Goal: Information Seeking & Learning: Learn about a topic

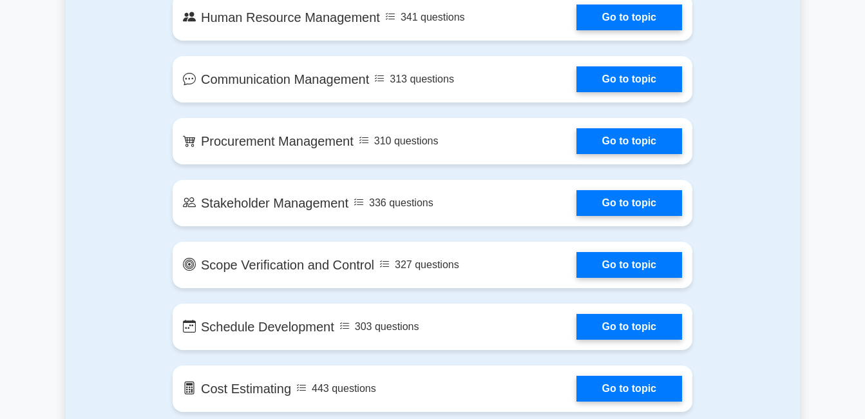
scroll to position [1216, 0]
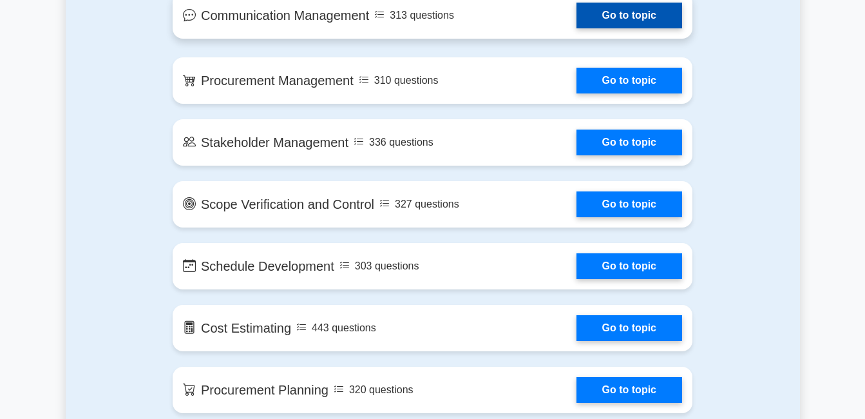
click at [628, 25] on link "Go to topic" at bounding box center [629, 16] width 106 height 26
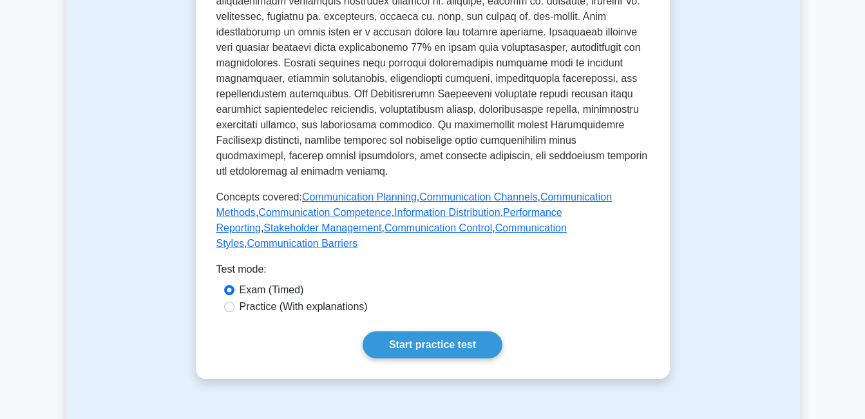
scroll to position [582, 0]
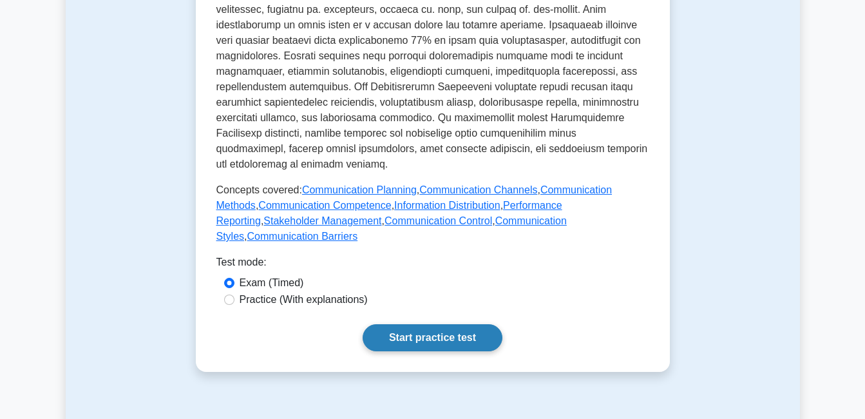
click at [424, 324] on link "Start practice test" at bounding box center [433, 337] width 140 height 27
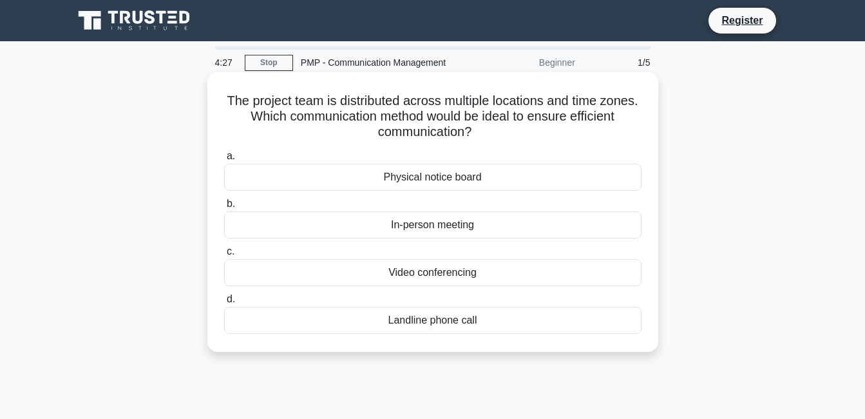
click at [446, 274] on div "Video conferencing" at bounding box center [432, 272] width 417 height 27
click at [224, 256] on input "c. Video conferencing" at bounding box center [224, 251] width 0 height 8
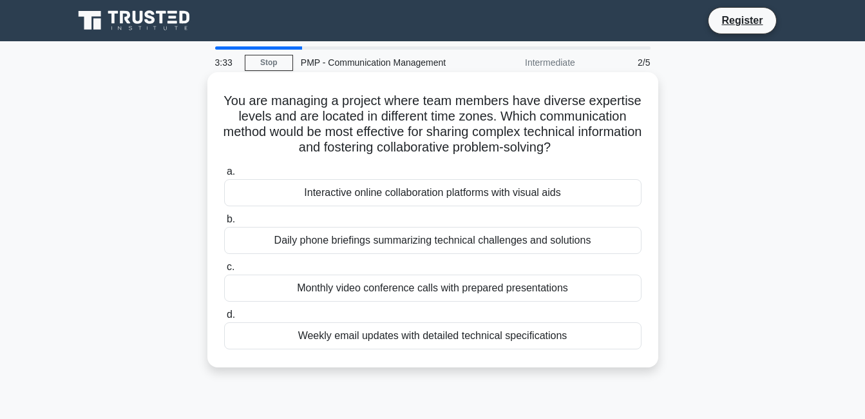
click at [403, 243] on div "Daily phone briefings summarizing technical challenges and solutions" at bounding box center [432, 240] width 417 height 27
click at [224, 223] on input "b. Daily phone briefings summarizing technical challenges and solutions" at bounding box center [224, 219] width 0 height 8
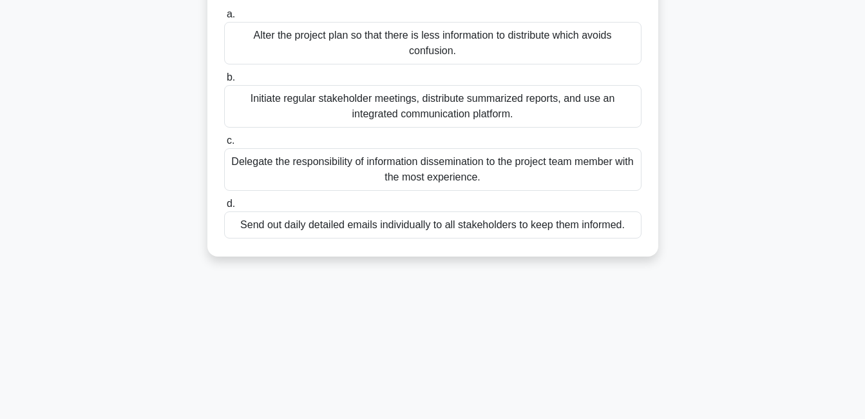
scroll to position [193, 0]
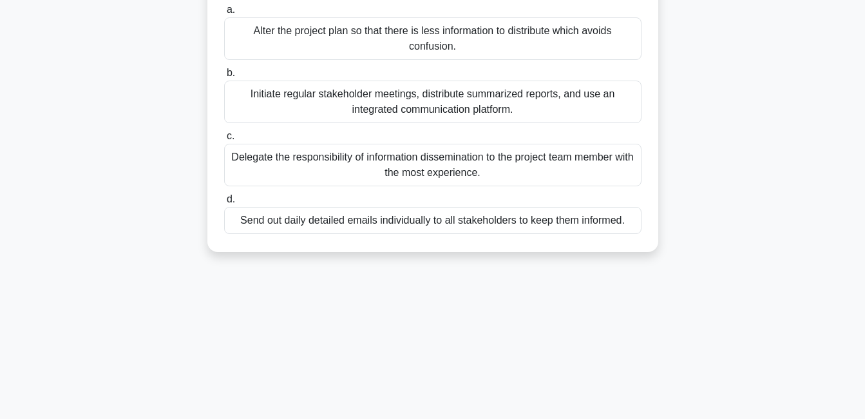
click at [464, 105] on div "Initiate regular stakeholder meetings, distribute summarized reports, and use a…" at bounding box center [432, 102] width 417 height 43
click at [224, 77] on input "b. Initiate regular stakeholder meetings, distribute summarized reports, and us…" at bounding box center [224, 73] width 0 height 8
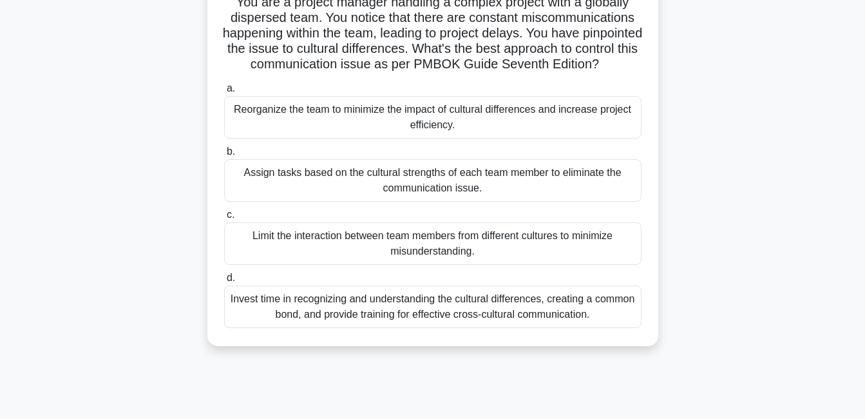
scroll to position [90, 0]
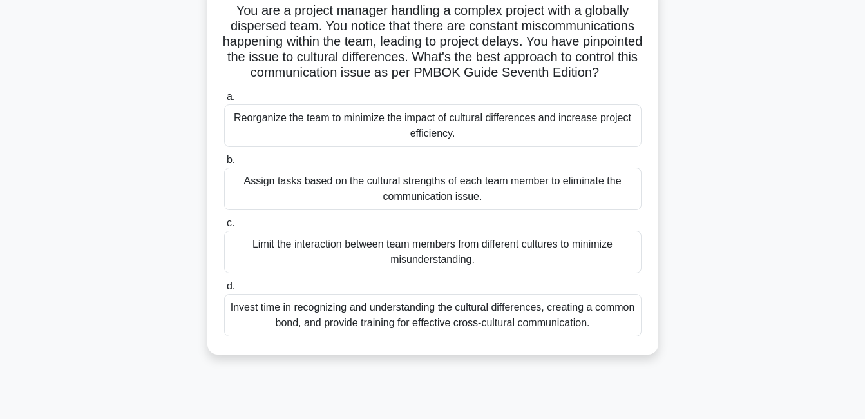
click at [436, 135] on div "Reorganize the team to minimize the impact of cultural differences and increase…" at bounding box center [432, 125] width 417 height 43
click at [224, 101] on input "a. Reorganize the team to minimize the impact of cultural differences and incre…" at bounding box center [224, 97] width 0 height 8
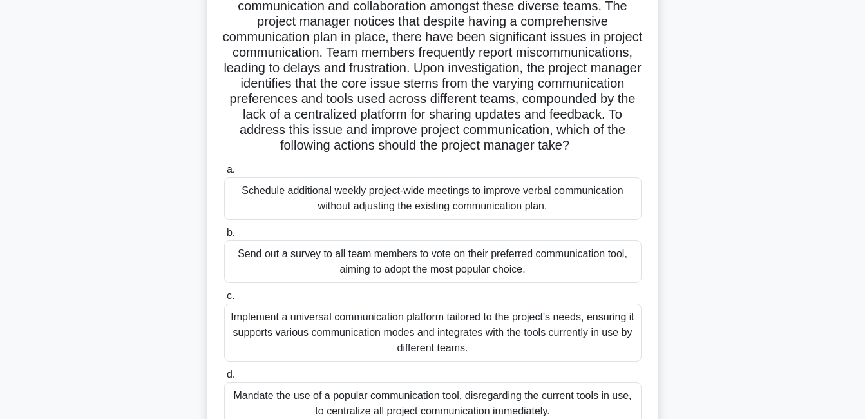
scroll to position [150, 0]
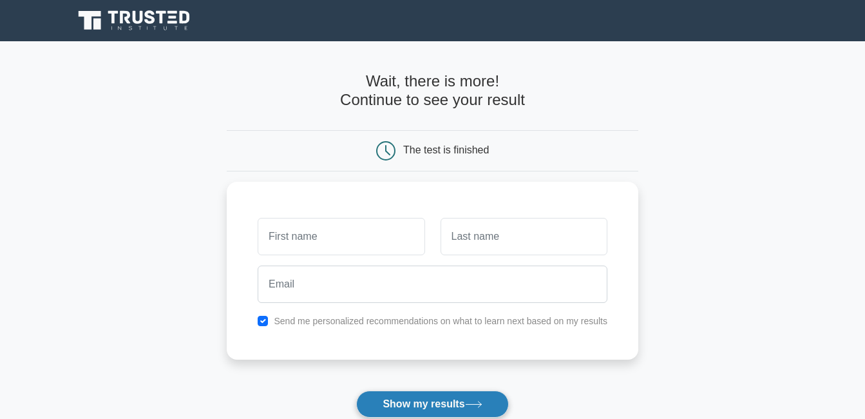
click at [427, 404] on button "Show my results" at bounding box center [432, 403] width 152 height 27
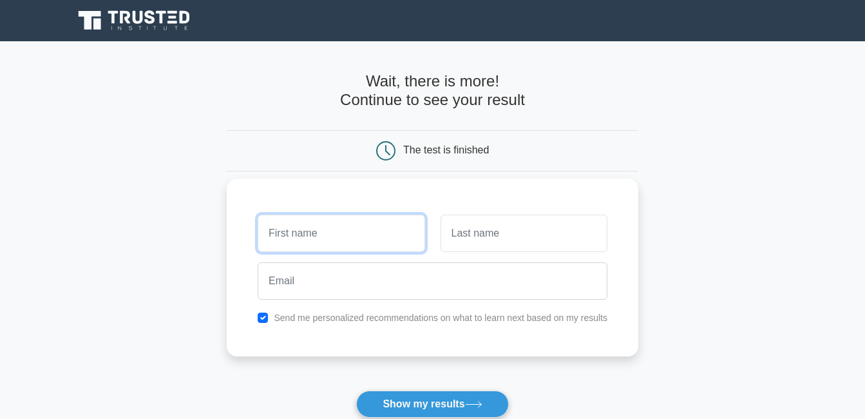
click at [364, 225] on input "text" at bounding box center [341, 232] width 167 height 37
type input "doreen"
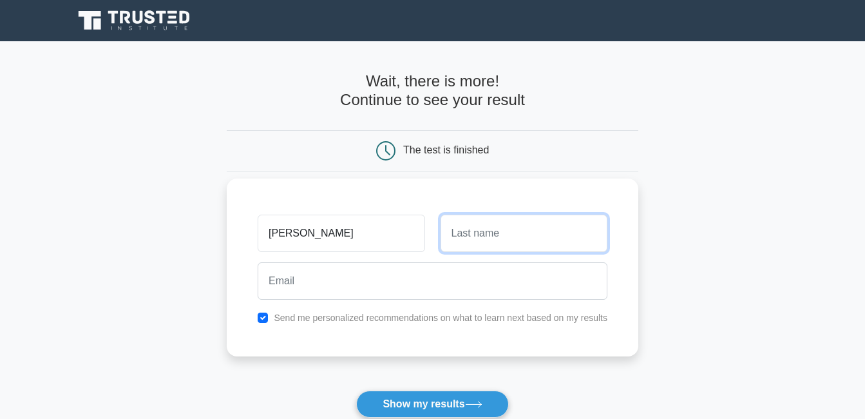
click at [471, 242] on input "text" at bounding box center [524, 232] width 167 height 37
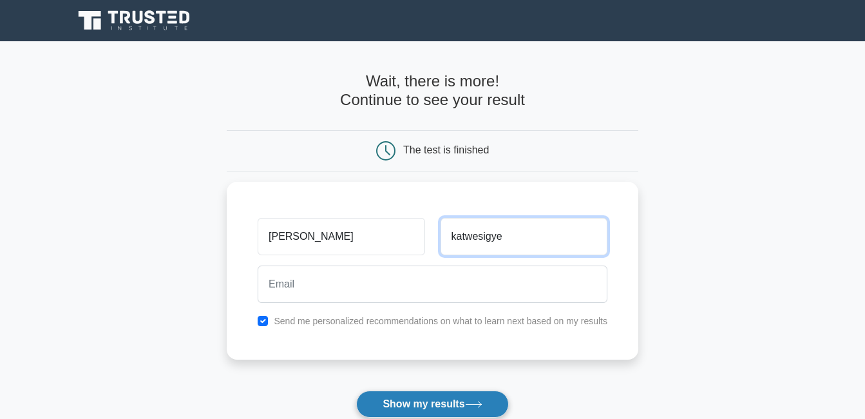
type input "katwesigye"
click at [421, 408] on button "Show my results" at bounding box center [432, 403] width 152 height 27
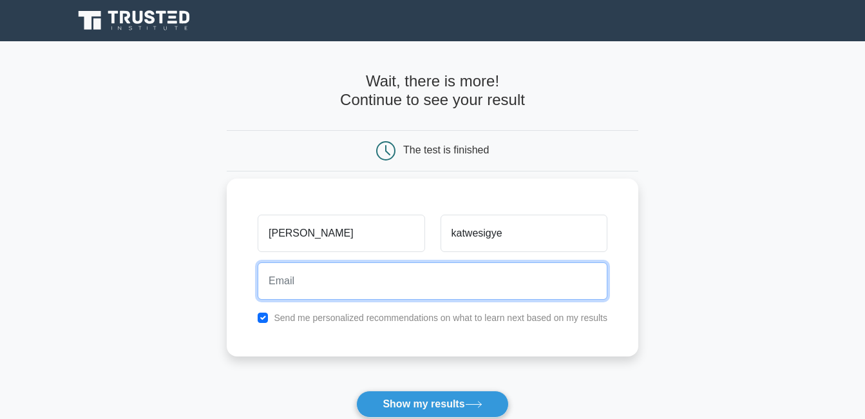
click at [413, 276] on input "email" at bounding box center [433, 280] width 350 height 37
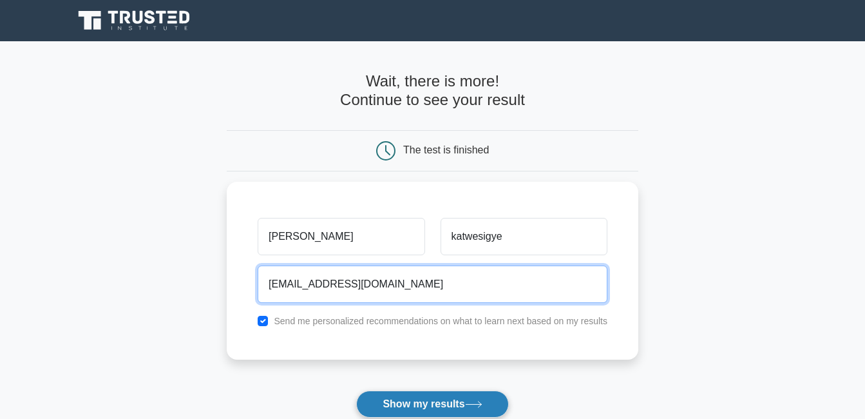
type input "katwesigyedoreenkajwengye@gmail.com"
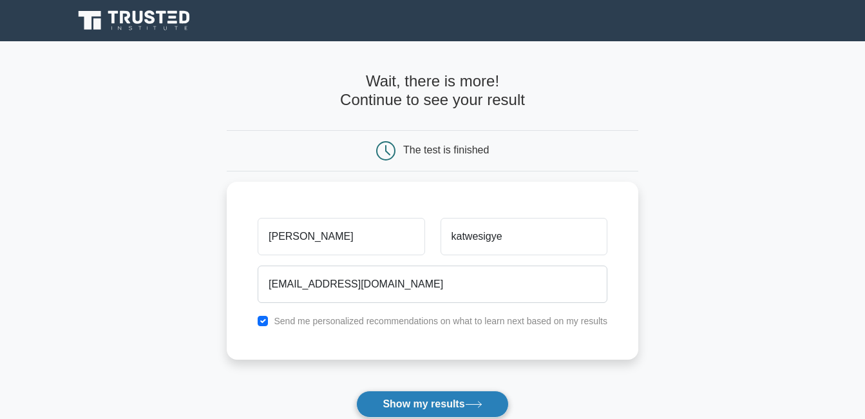
click at [446, 403] on button "Show my results" at bounding box center [432, 403] width 152 height 27
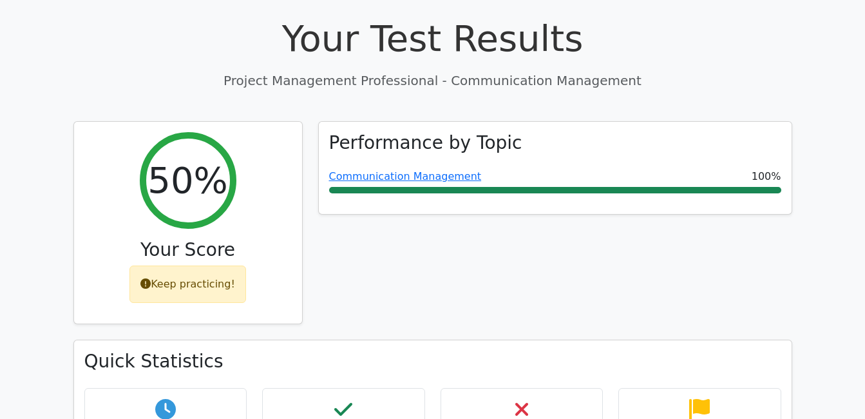
scroll to position [426, 0]
